Goal: Task Accomplishment & Management: Use online tool/utility

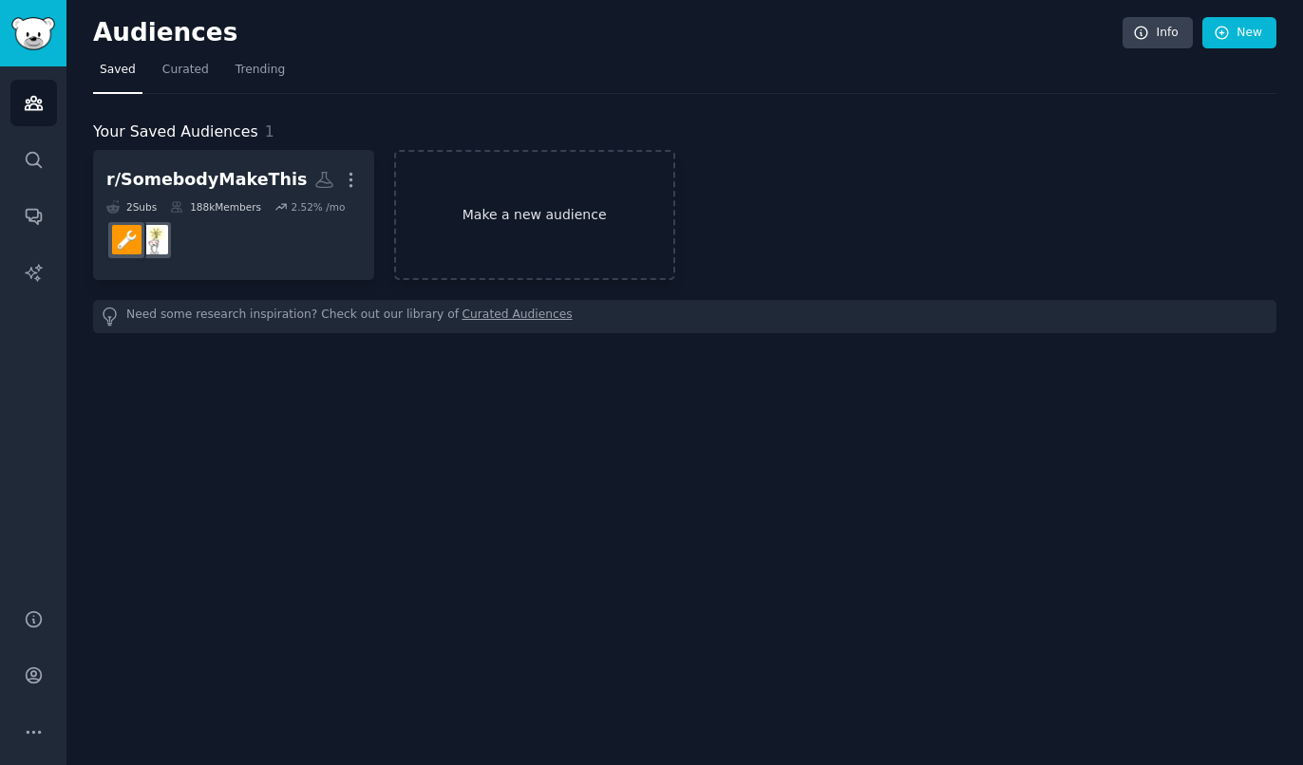
click at [580, 202] on link "Make a new audience" at bounding box center [534, 215] width 281 height 130
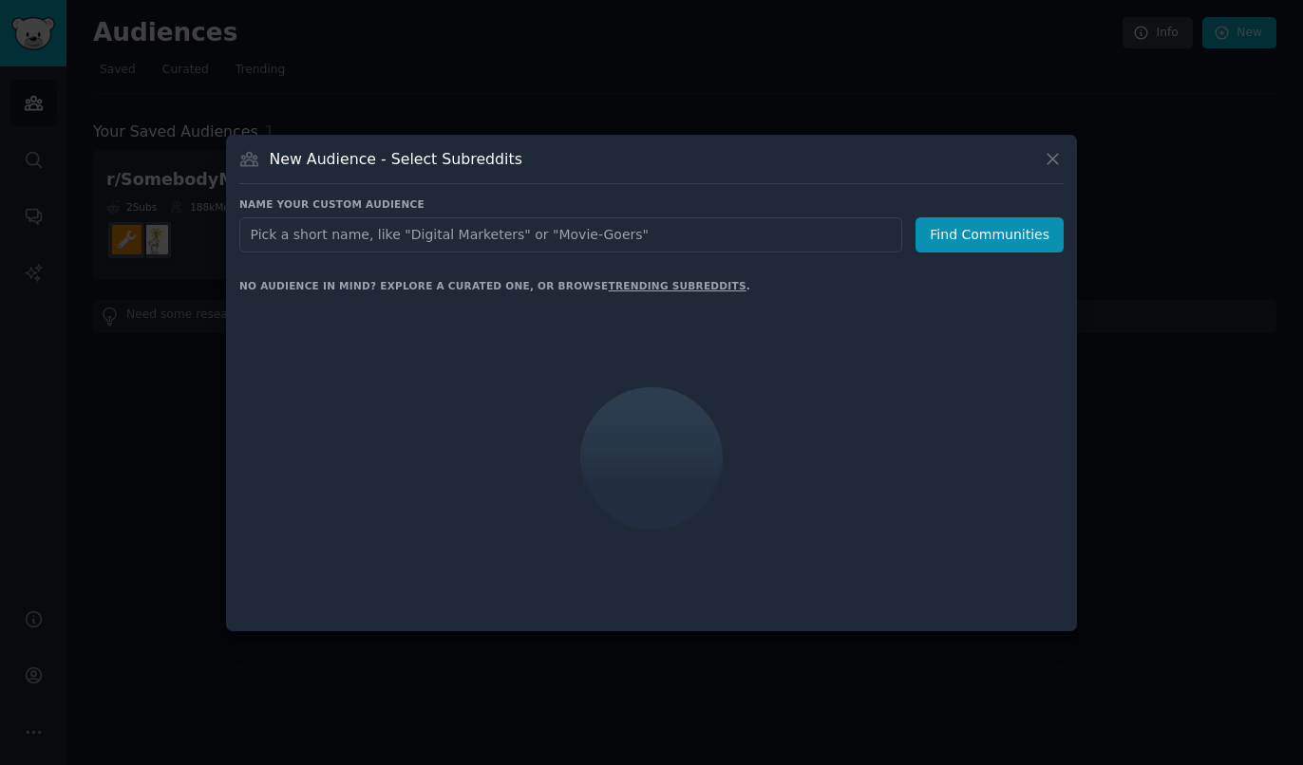
click at [619, 231] on input "text" at bounding box center [570, 234] width 663 height 35
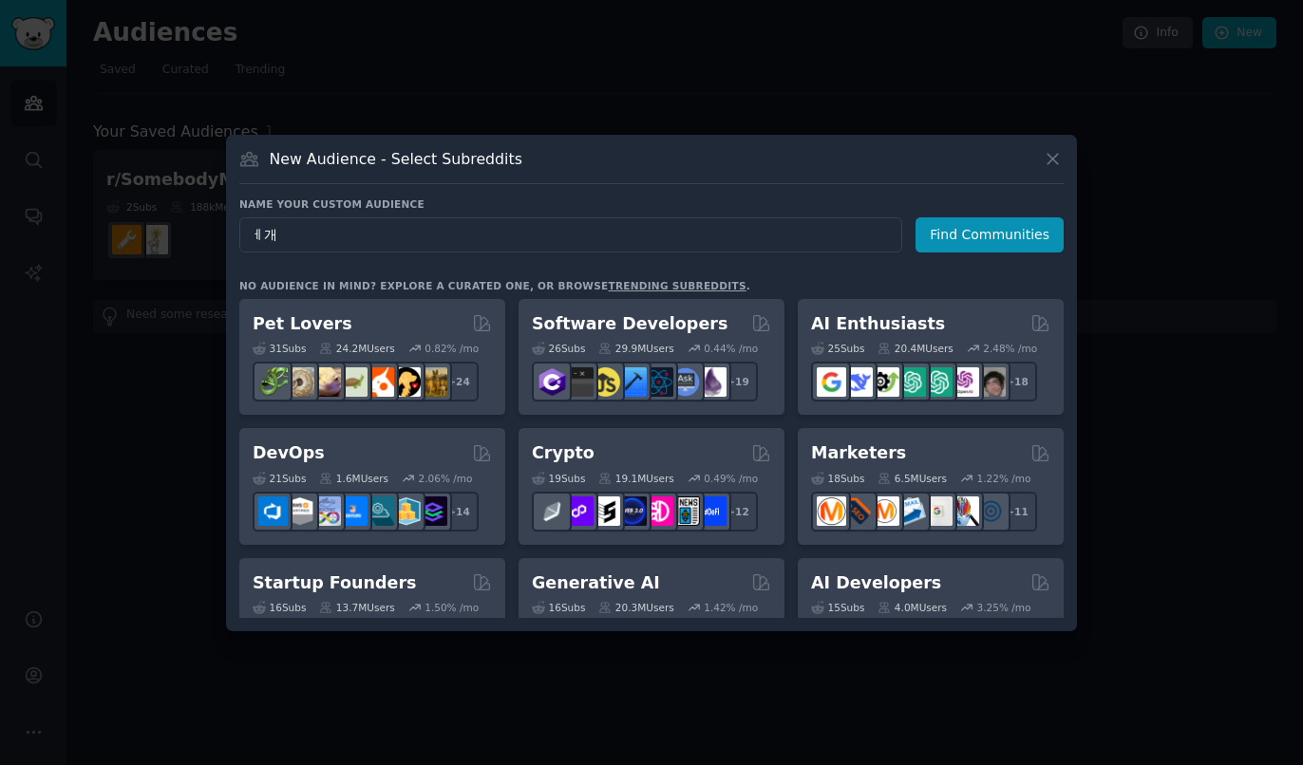
type input "ㅔ"
type input "productivity"
click button "Find Communities" at bounding box center [989, 234] width 148 height 35
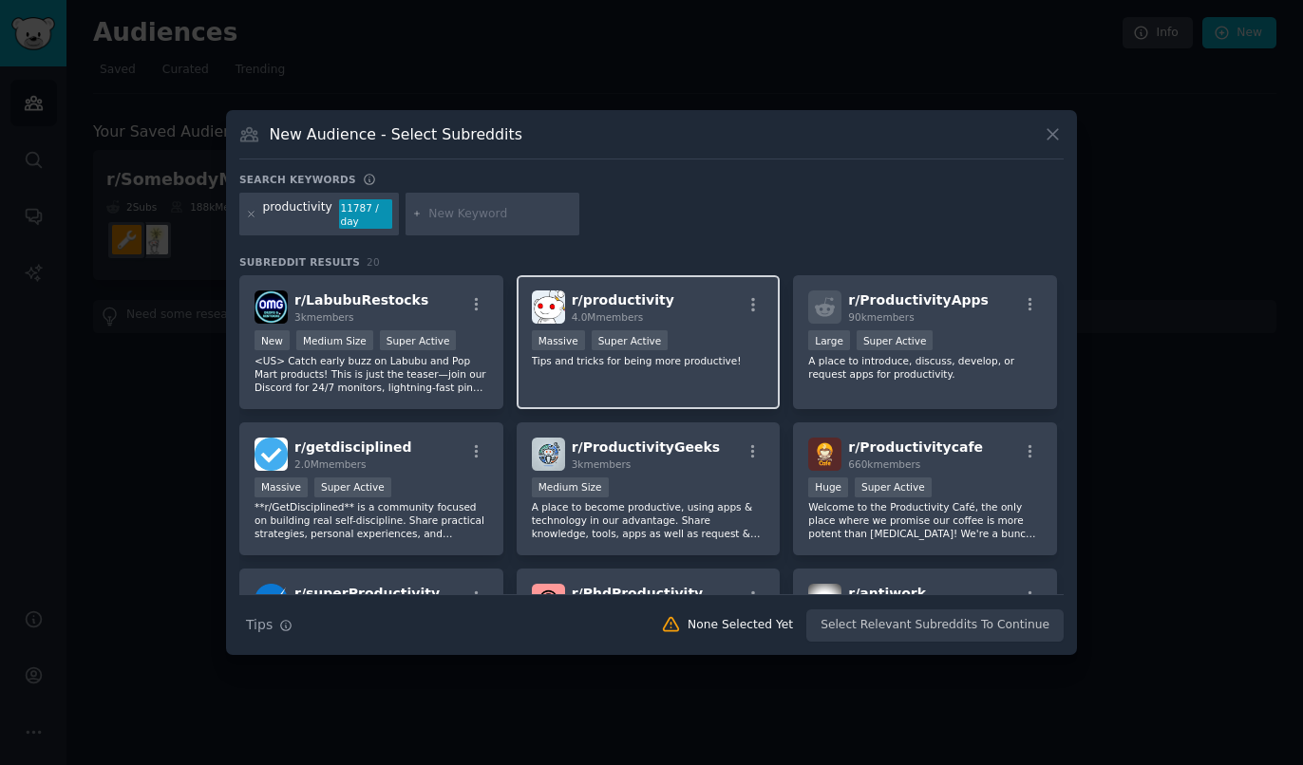
click at [688, 320] on div "r/ productivity 4.0M members" at bounding box center [649, 307] width 234 height 33
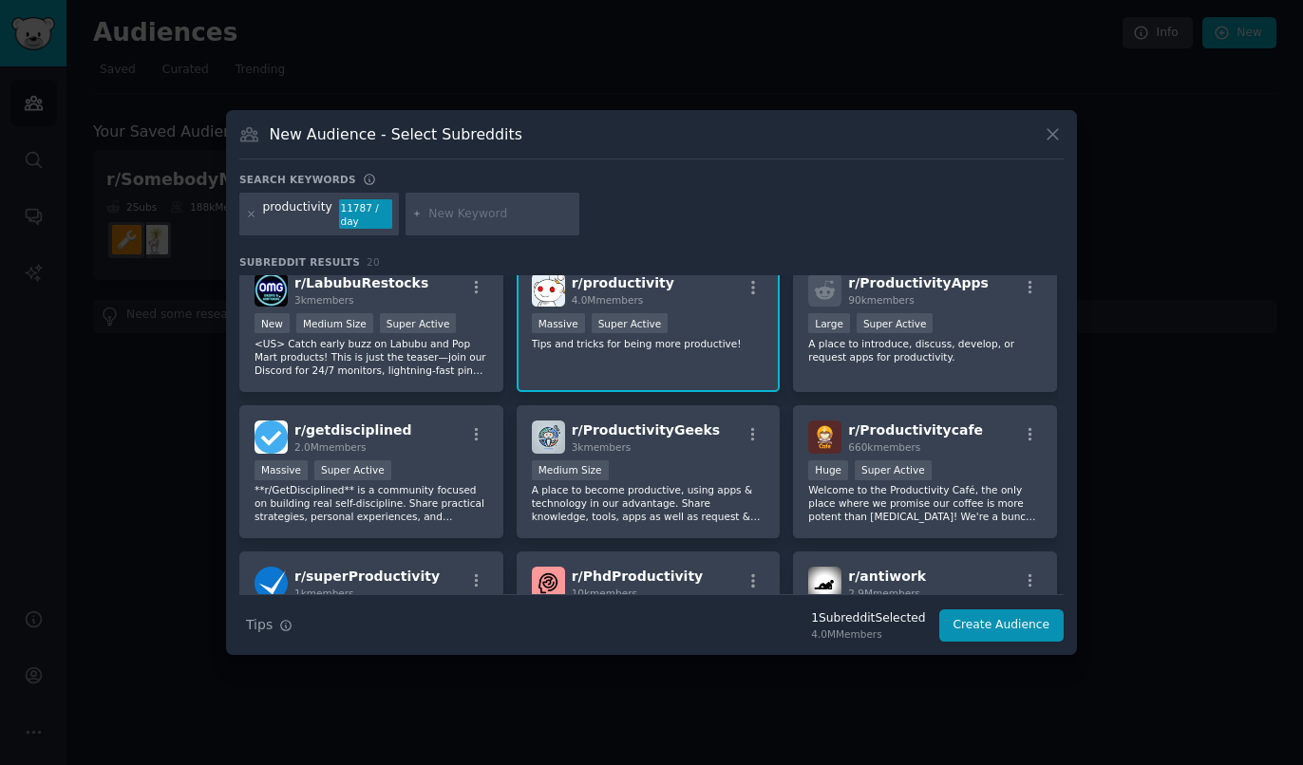
scroll to position [26, 0]
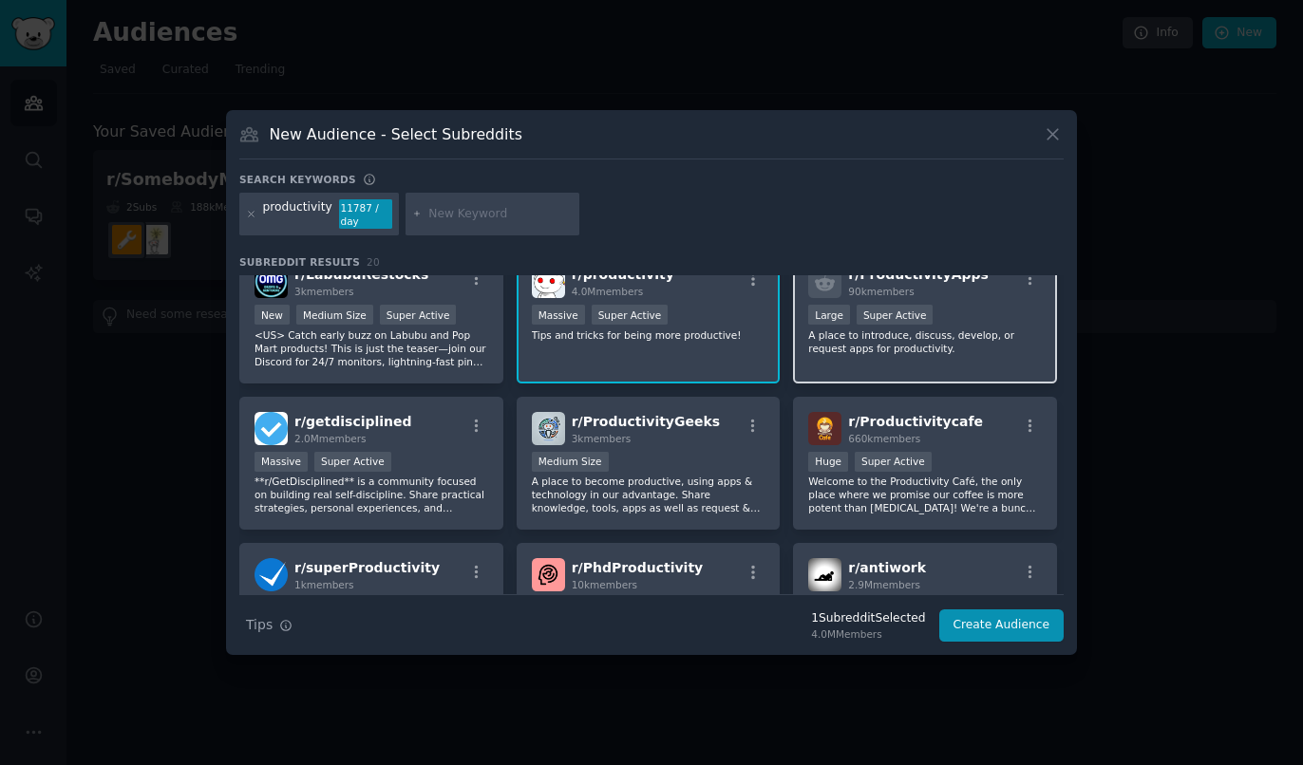
click at [933, 326] on div "10,000 - 100,000 members Large Super Active" at bounding box center [925, 317] width 234 height 24
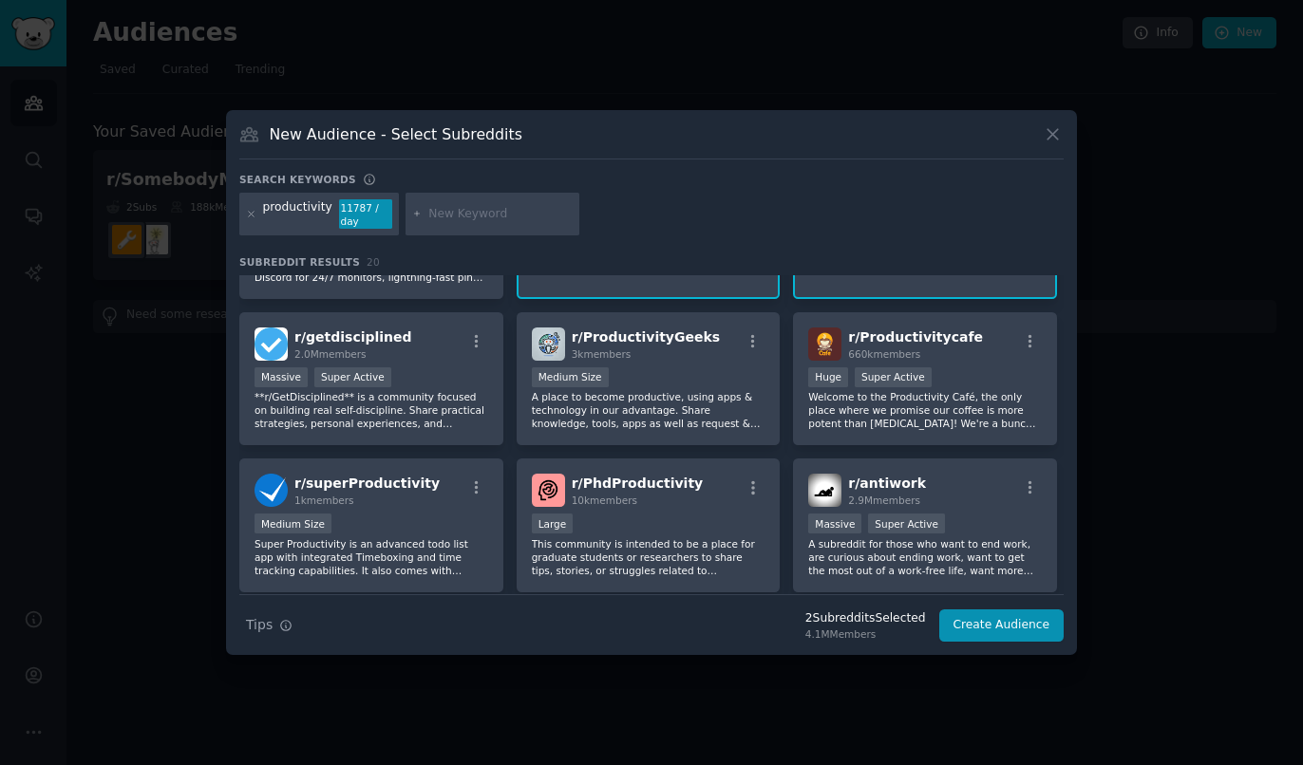
scroll to position [113, 0]
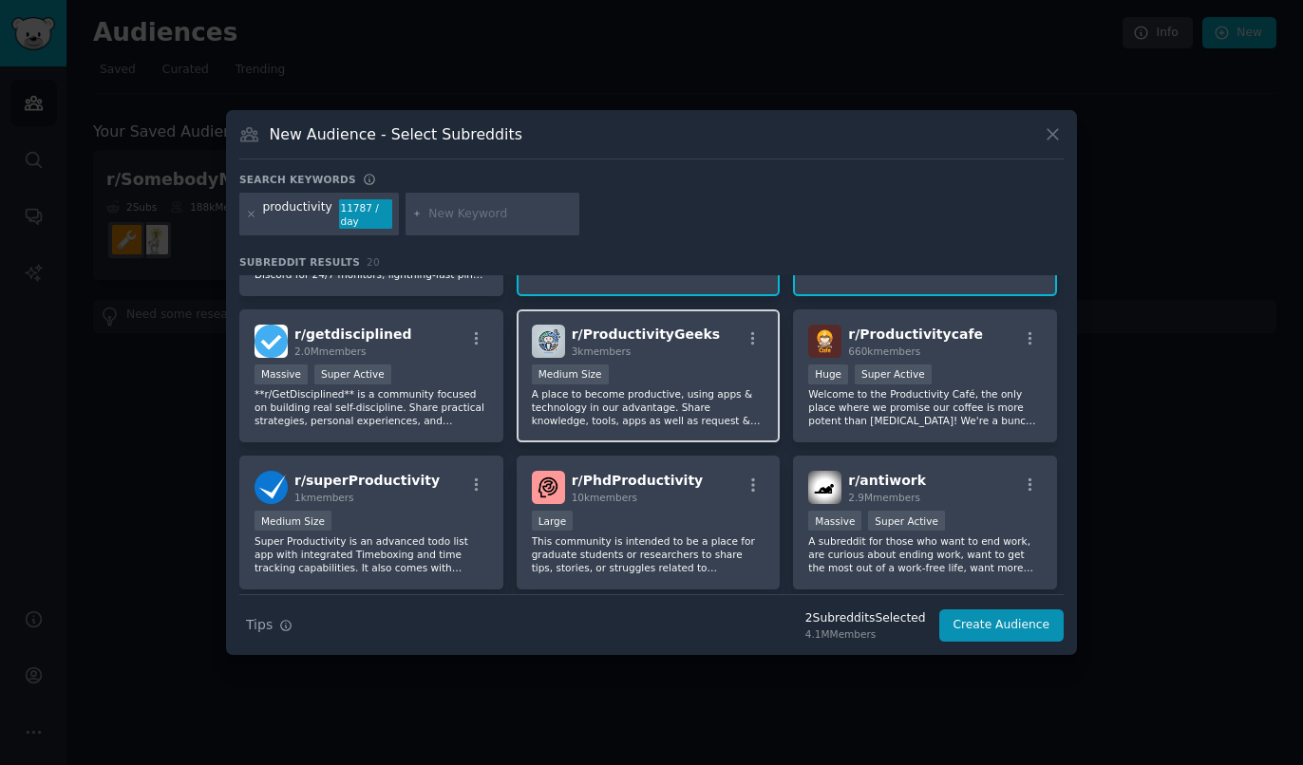
click at [706, 408] on p "A place to become productive, using apps & technology in our advantage. Share k…" at bounding box center [649, 407] width 234 height 40
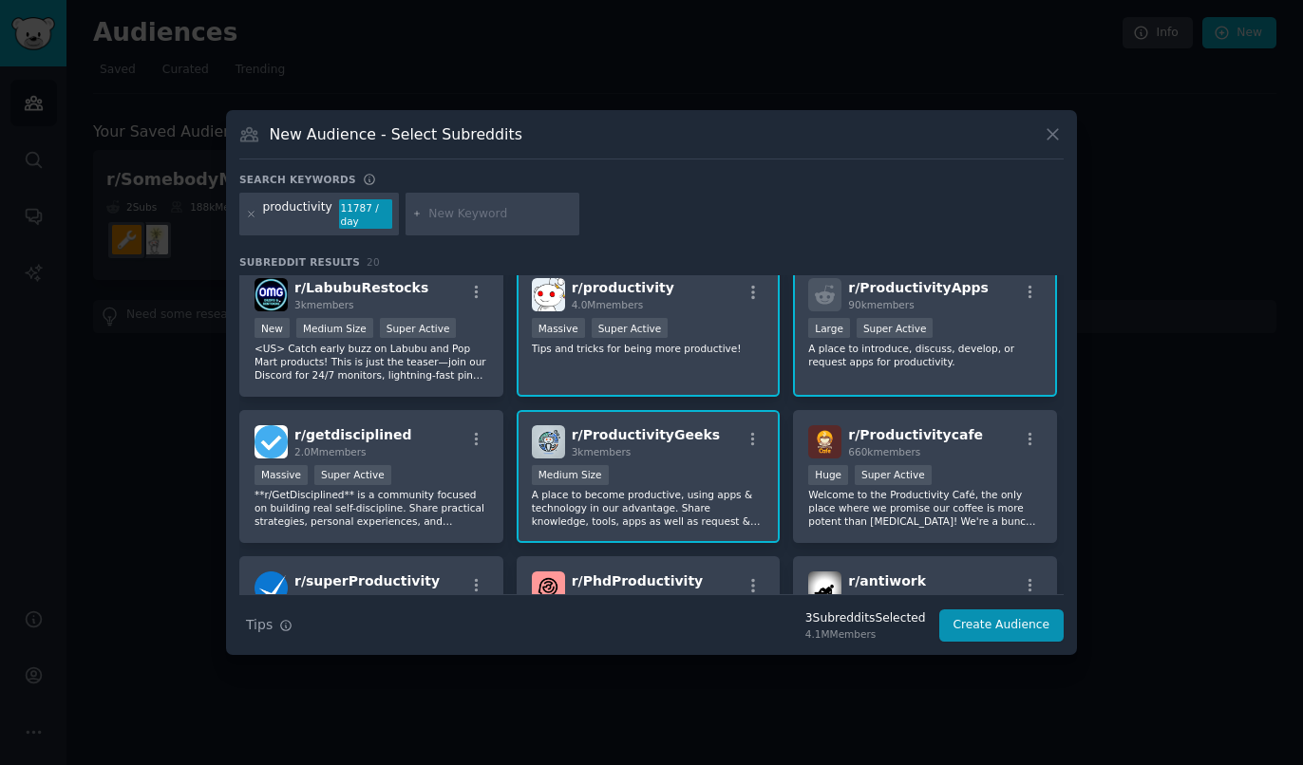
scroll to position [0, 0]
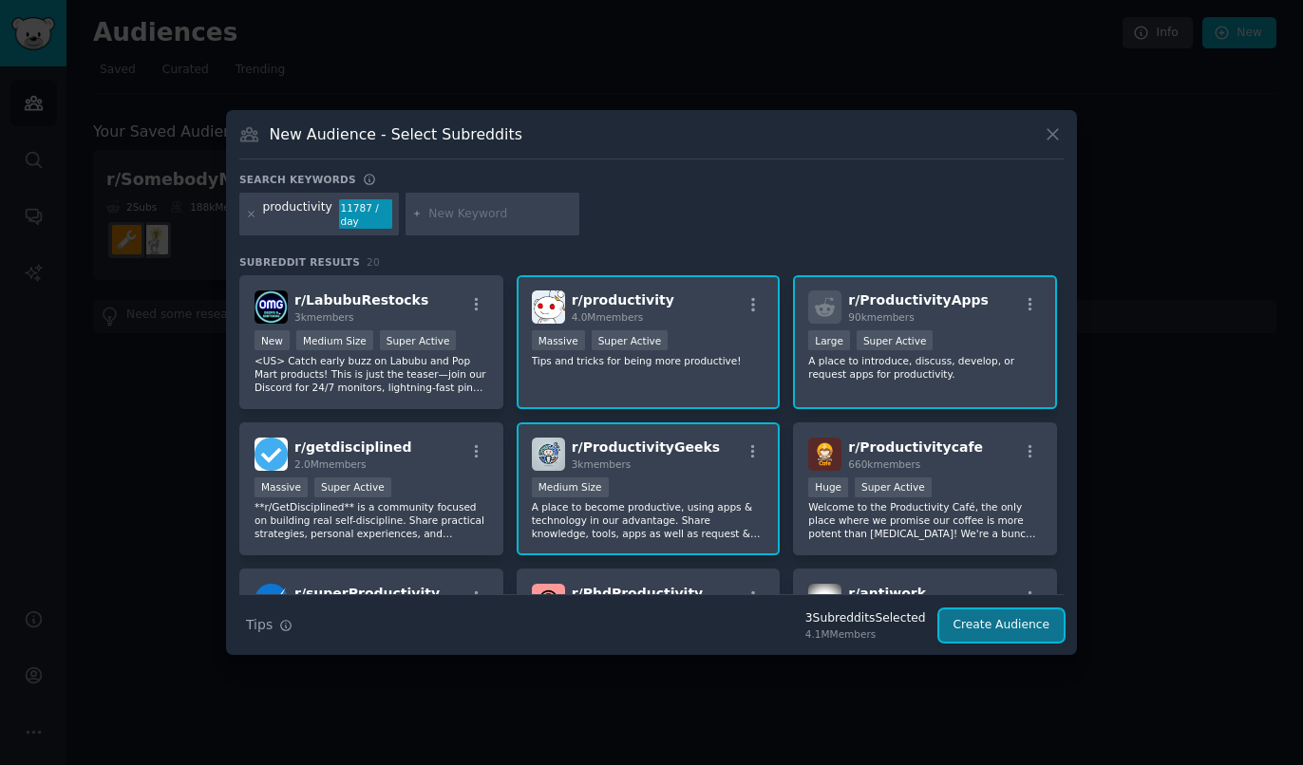
click at [994, 619] on button "Create Audience" at bounding box center [1001, 626] width 125 height 32
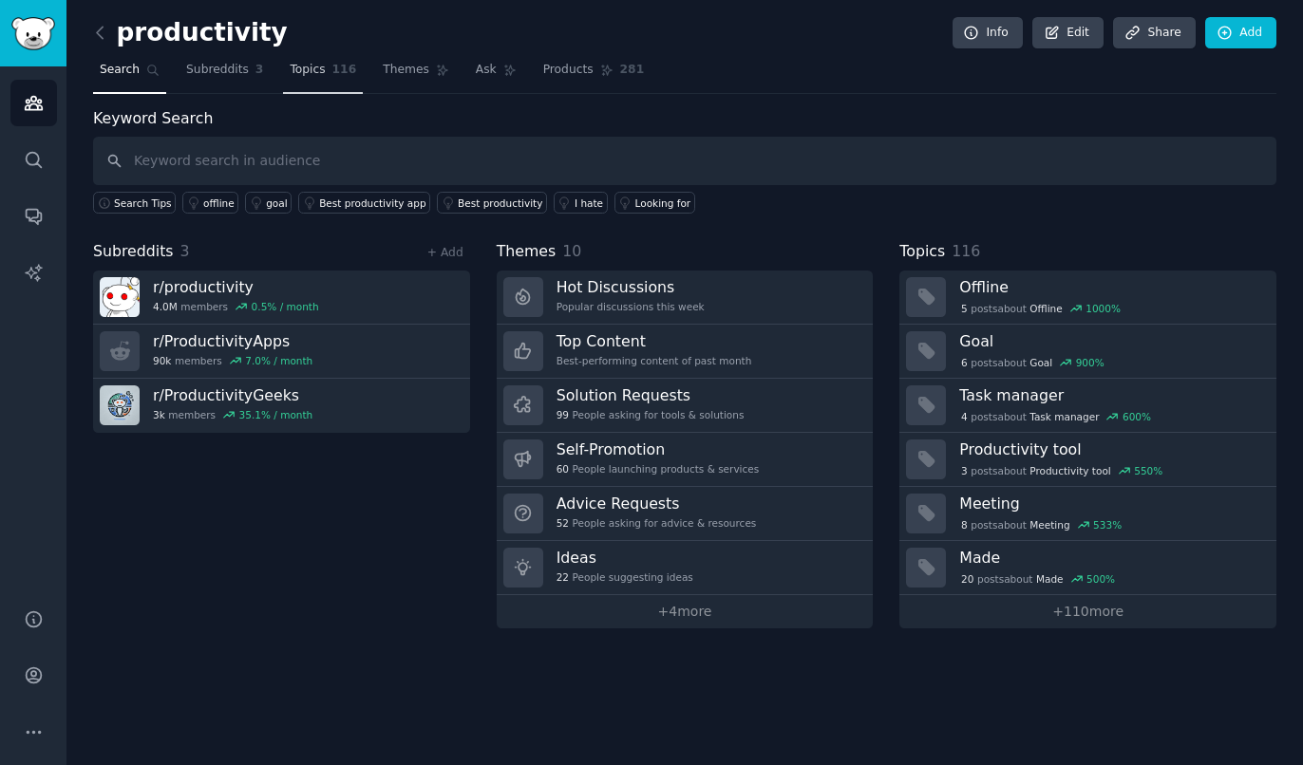
click at [332, 68] on span "116" at bounding box center [344, 70] width 25 height 17
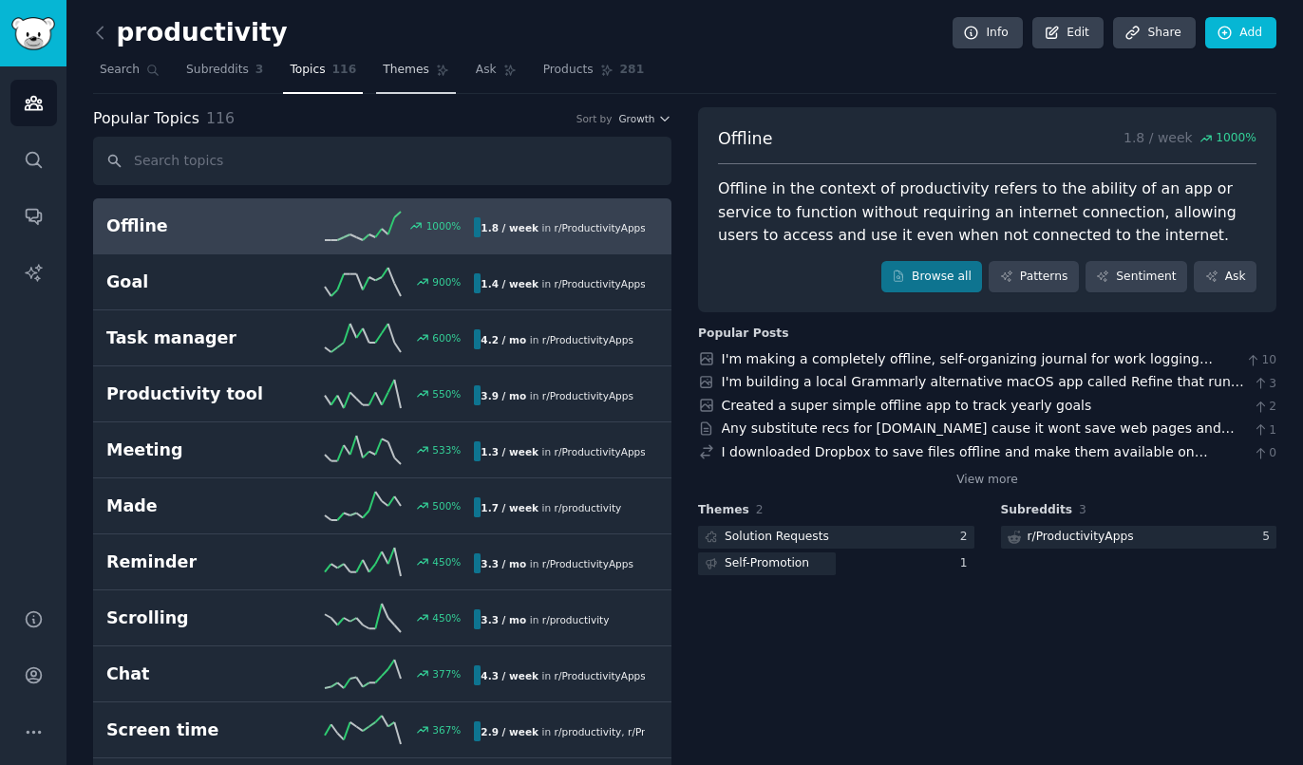
click at [397, 87] on link "Themes" at bounding box center [416, 74] width 80 height 39
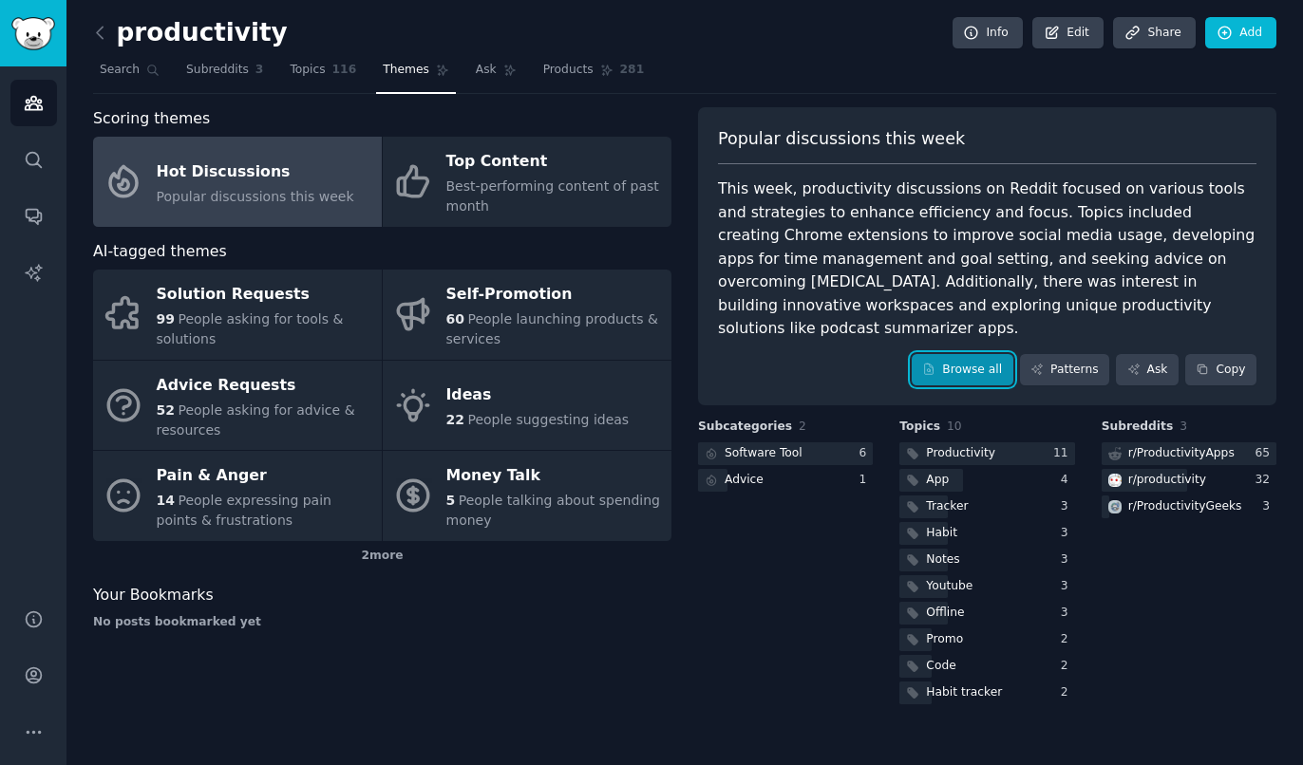
click at [987, 354] on link "Browse all" at bounding box center [963, 370] width 102 height 32
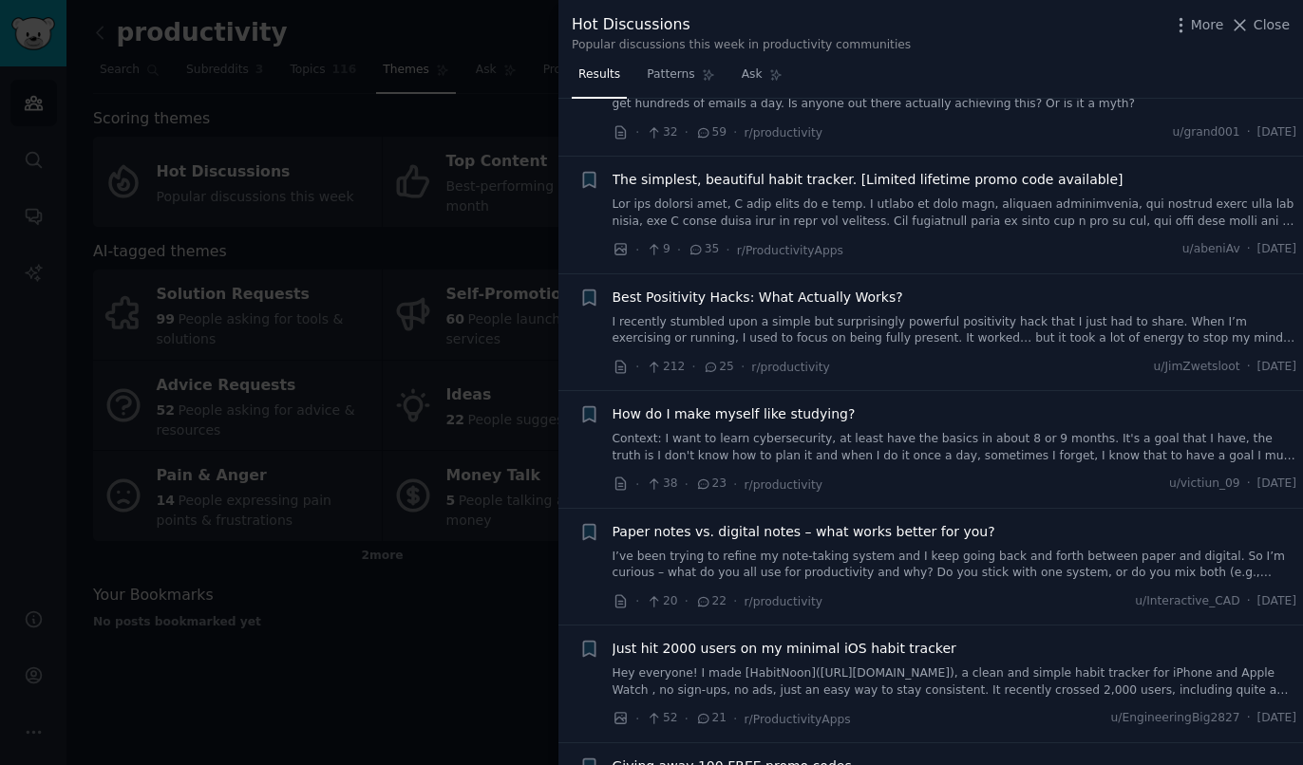
scroll to position [179, 0]
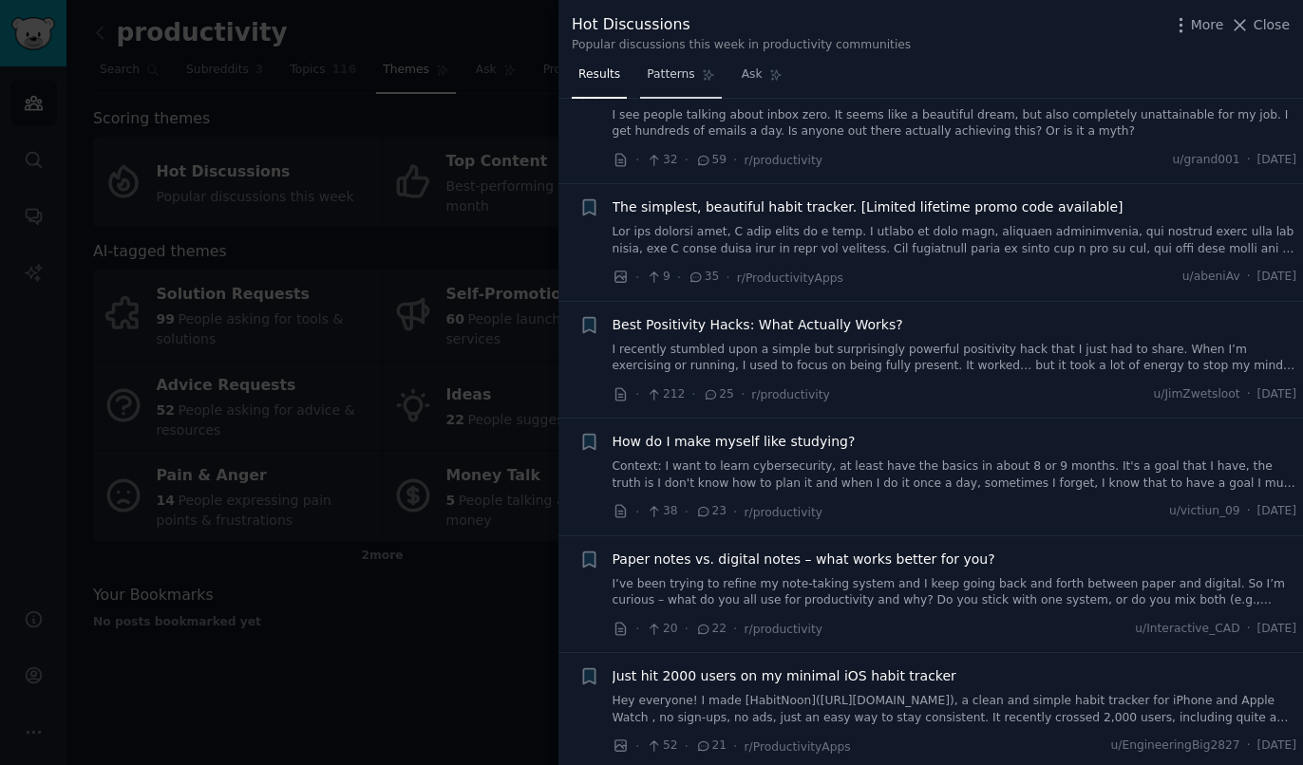
click at [656, 69] on span "Patterns" at bounding box center [670, 74] width 47 height 17
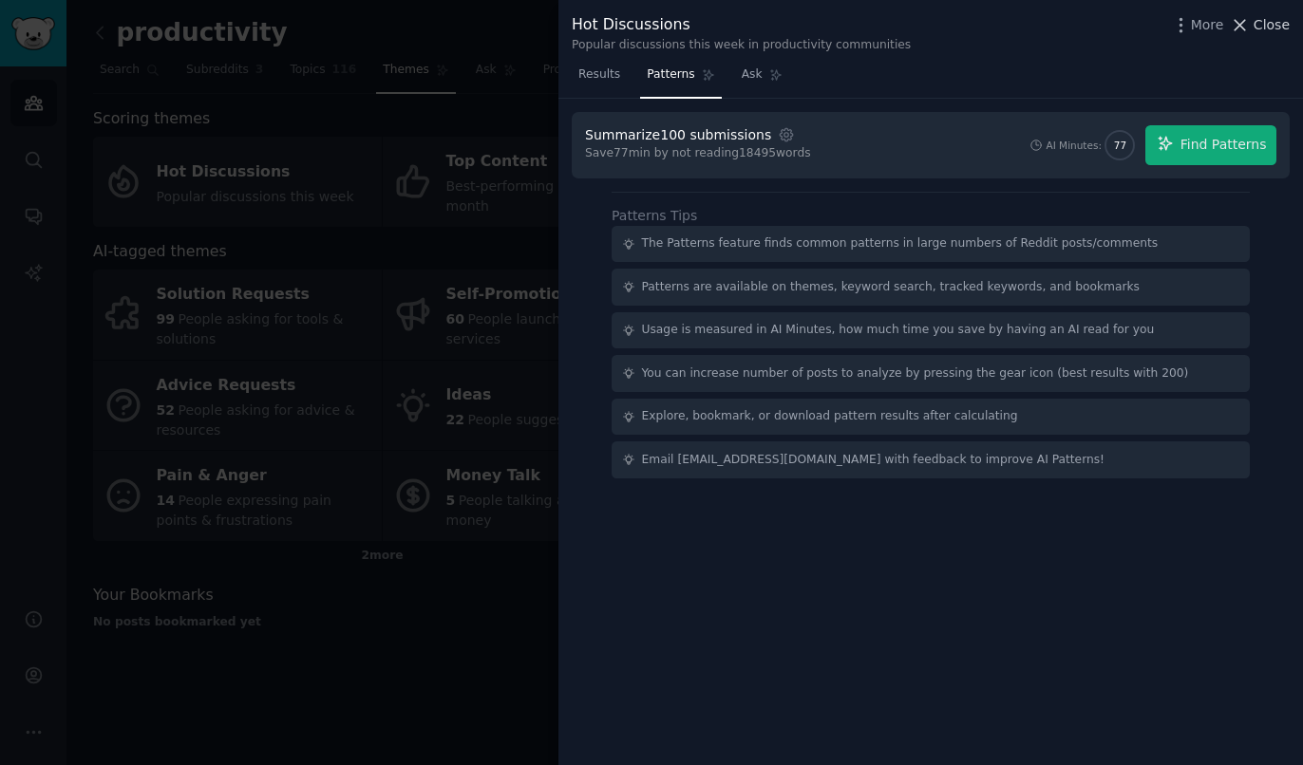
click at [1264, 28] on span "Close" at bounding box center [1271, 25] width 36 height 20
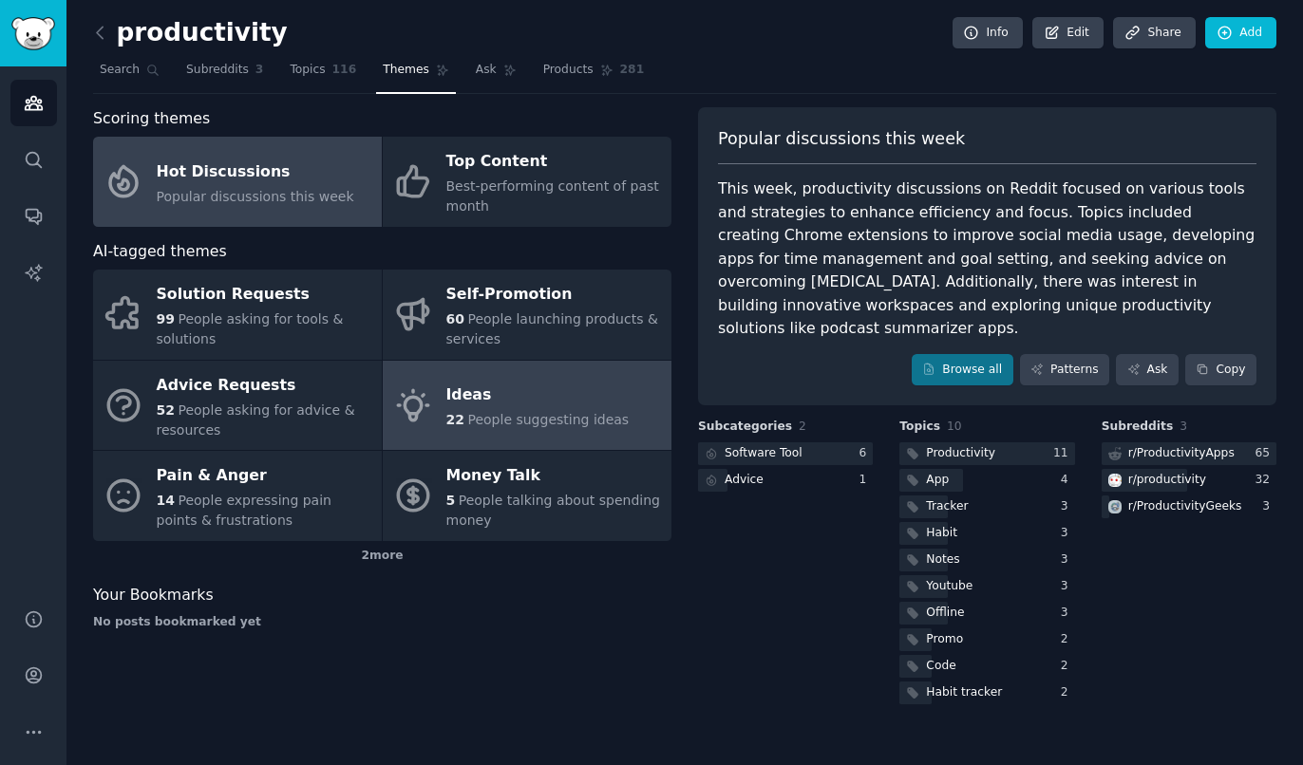
click at [538, 394] on div "Ideas" at bounding box center [537, 396] width 183 height 30
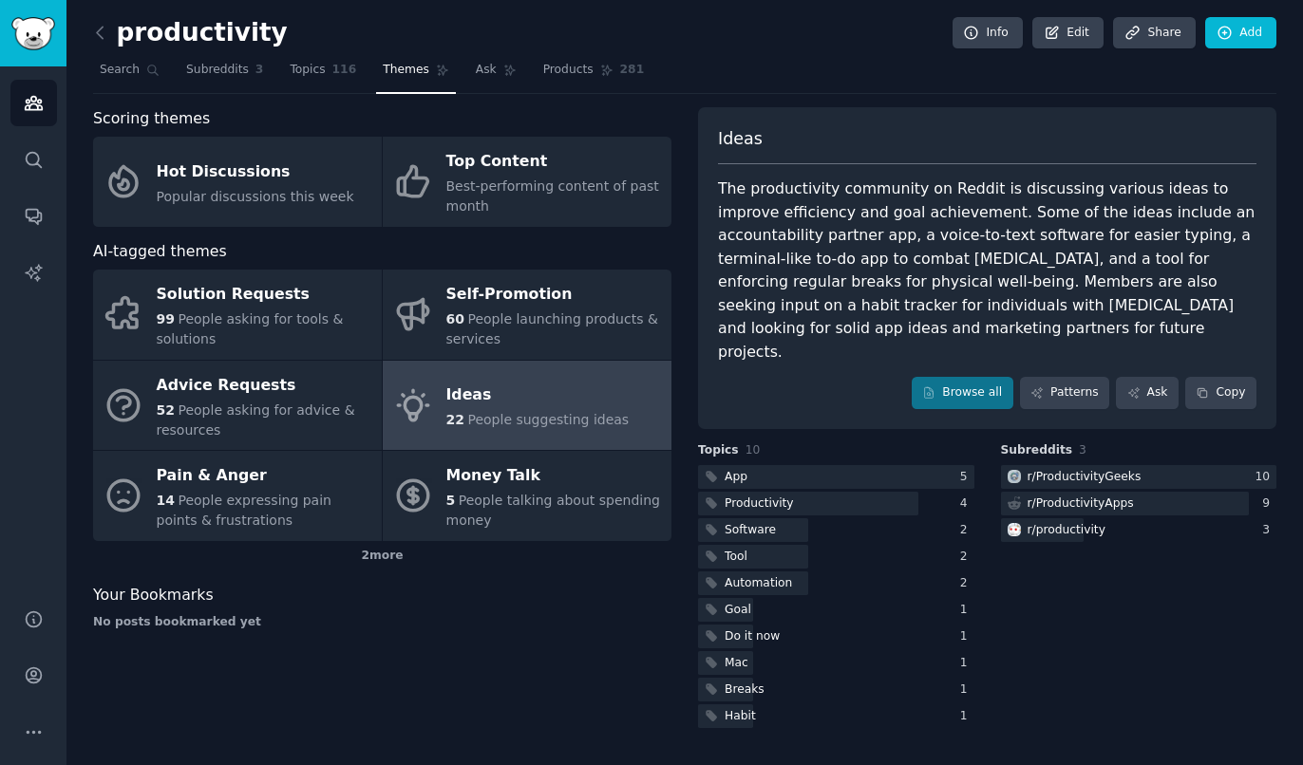
click at [979, 363] on div "Ideas The productivity community on Reddit is discussing various ideas to impro…" at bounding box center [987, 268] width 578 height 322
click at [1080, 377] on link "Patterns" at bounding box center [1064, 393] width 89 height 32
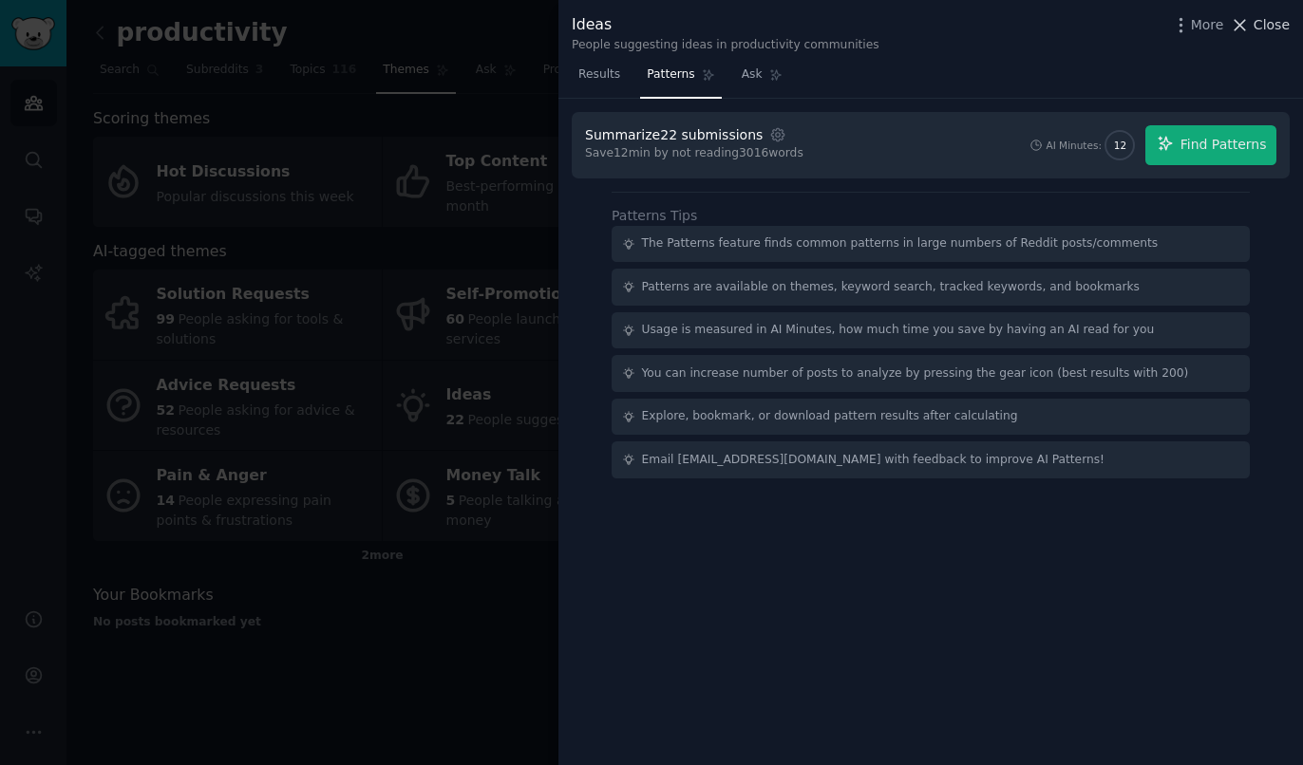
click at [1258, 28] on span "Close" at bounding box center [1271, 25] width 36 height 20
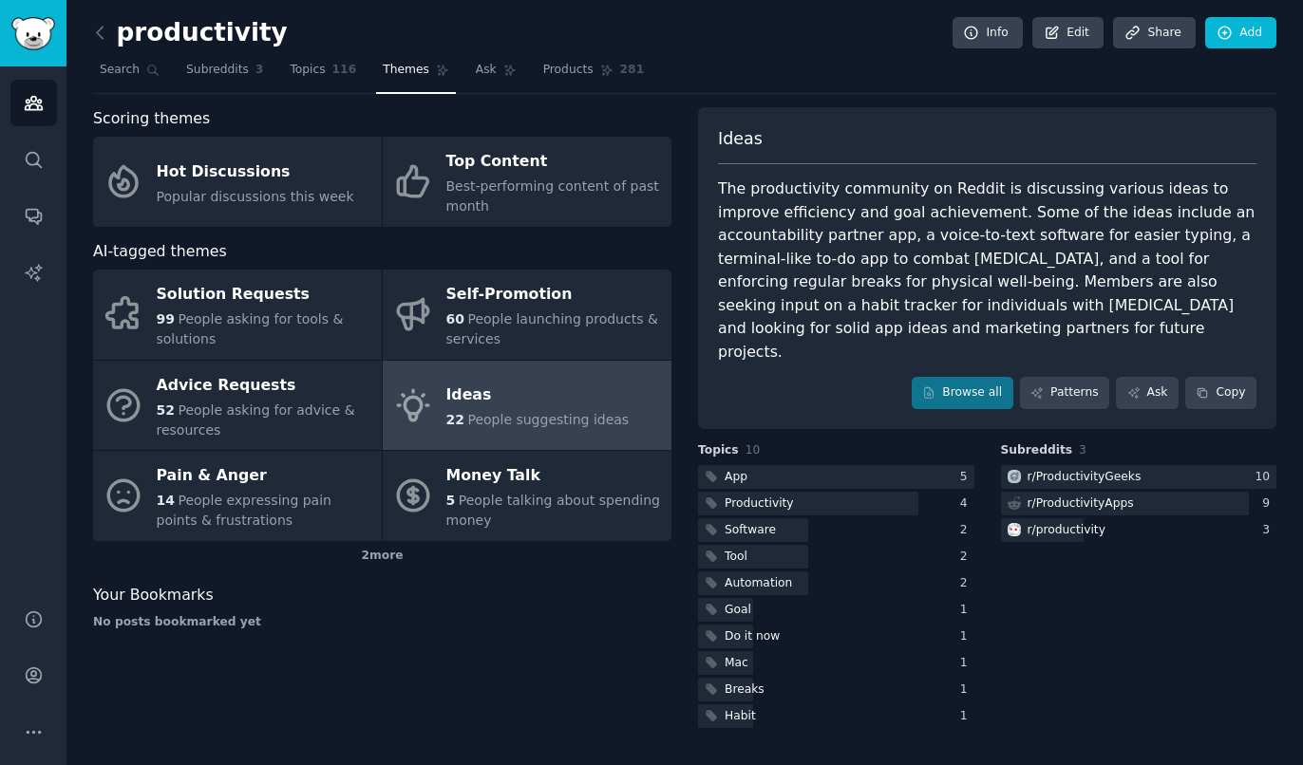
click at [1226, 185] on div "The productivity community on Reddit is discussing various ideas to improve eff…" at bounding box center [987, 271] width 538 height 186
